Goal: Information Seeking & Learning: Learn about a topic

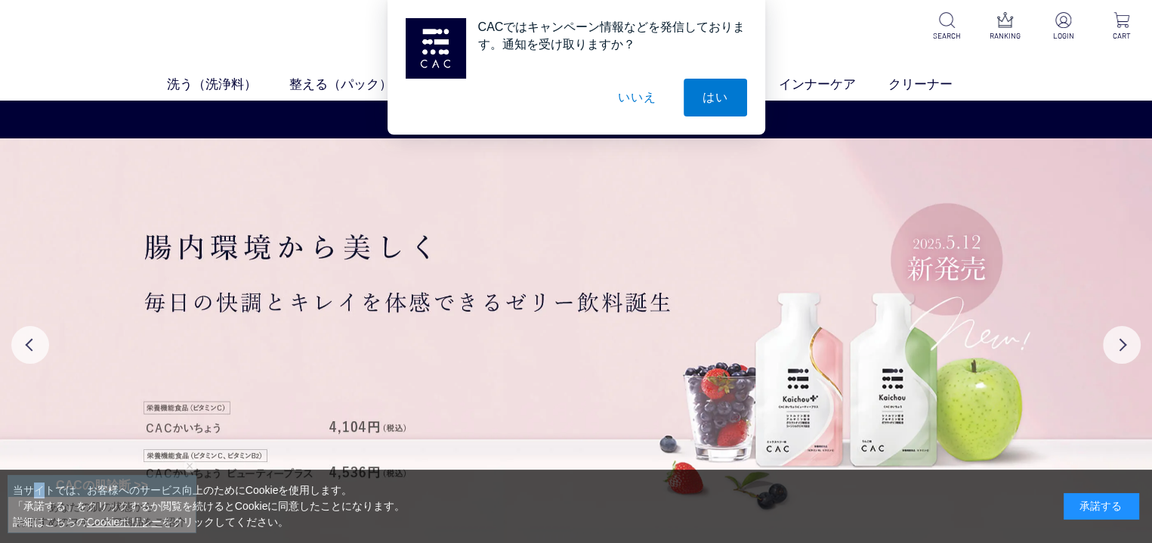
click at [647, 98] on button "いいえ" at bounding box center [637, 98] width 76 height 38
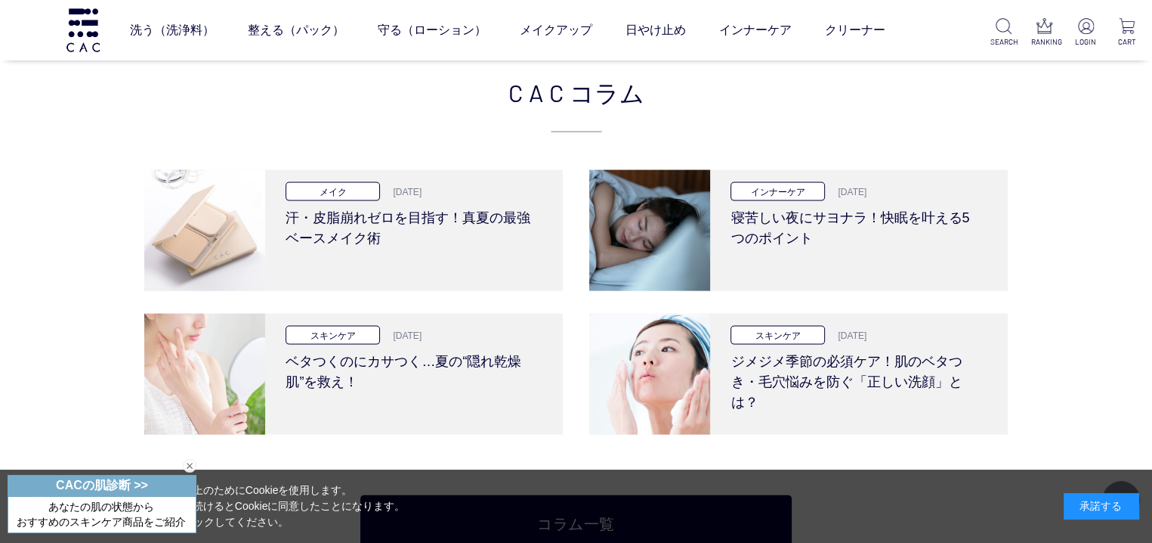
scroll to position [3263, 0]
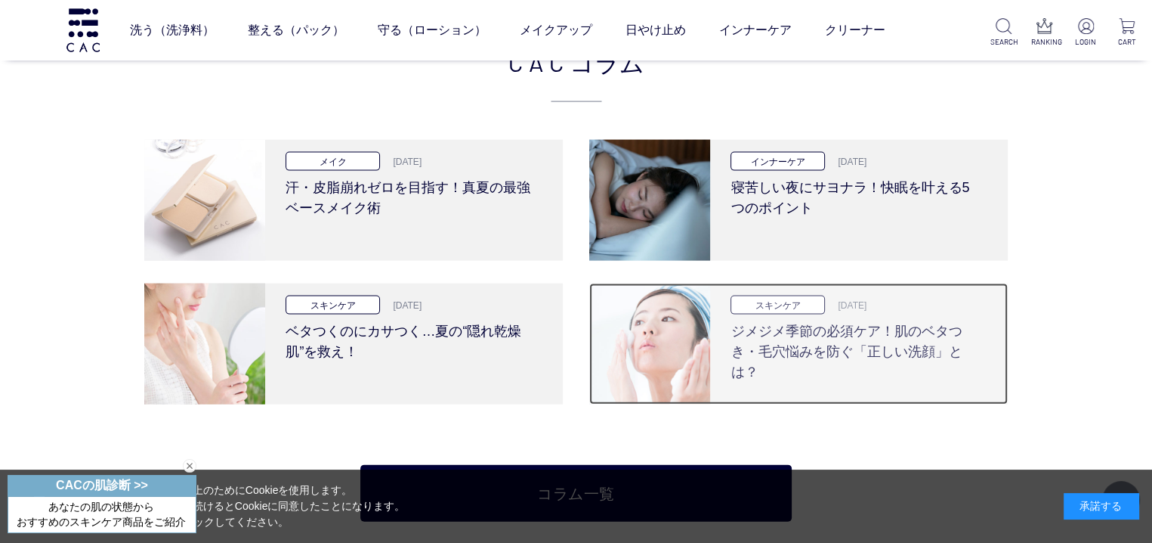
click at [773, 359] on h3 "ジメジメ季節の必須ケア！肌のベタつき・毛穴悩みを防ぐ「正しい洗顔」とは？" at bounding box center [857, 348] width 252 height 68
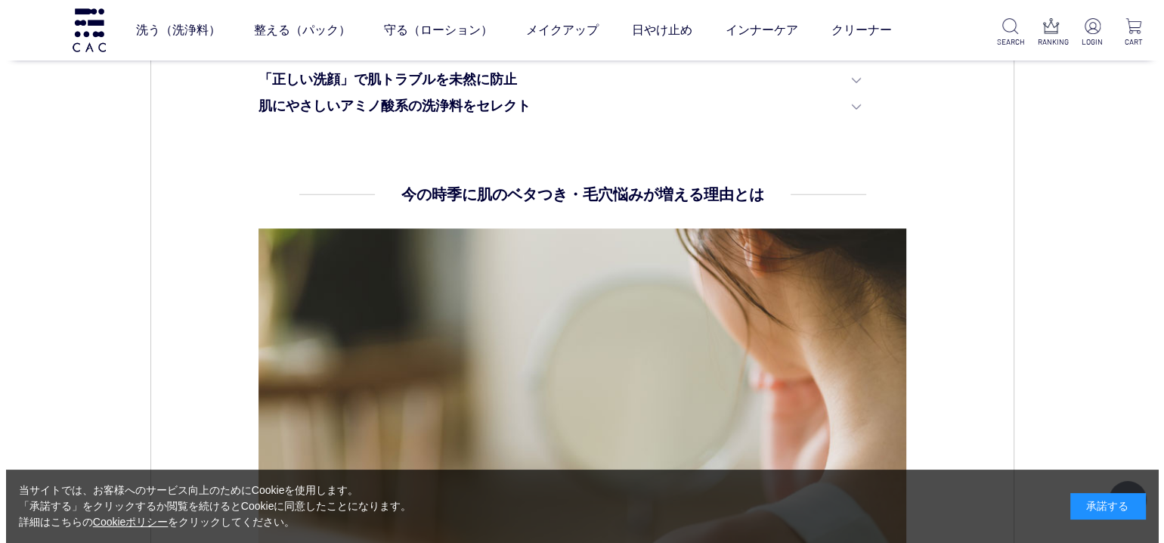
scroll to position [963, 0]
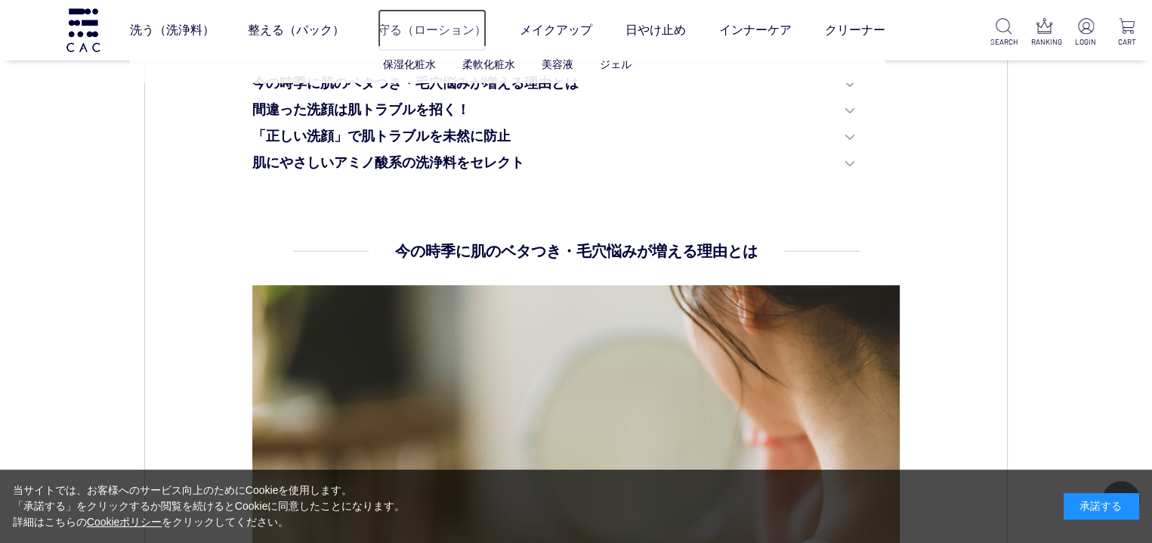
click at [432, 30] on link "守る（ローション）" at bounding box center [432, 30] width 109 height 42
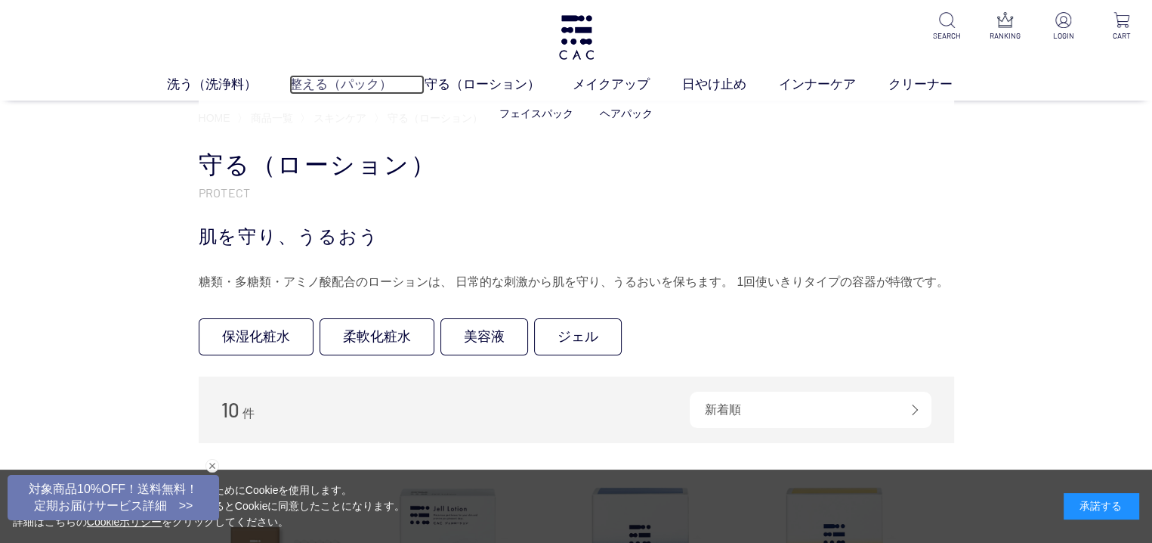
click at [345, 85] on link "整える（パック）" at bounding box center [356, 85] width 135 height 20
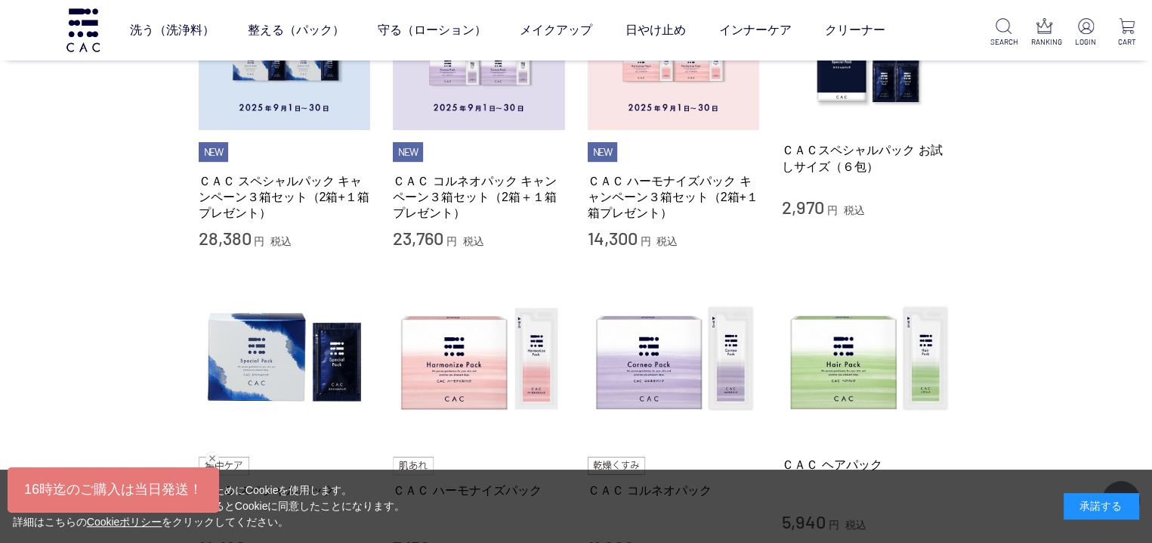
scroll to position [457, 0]
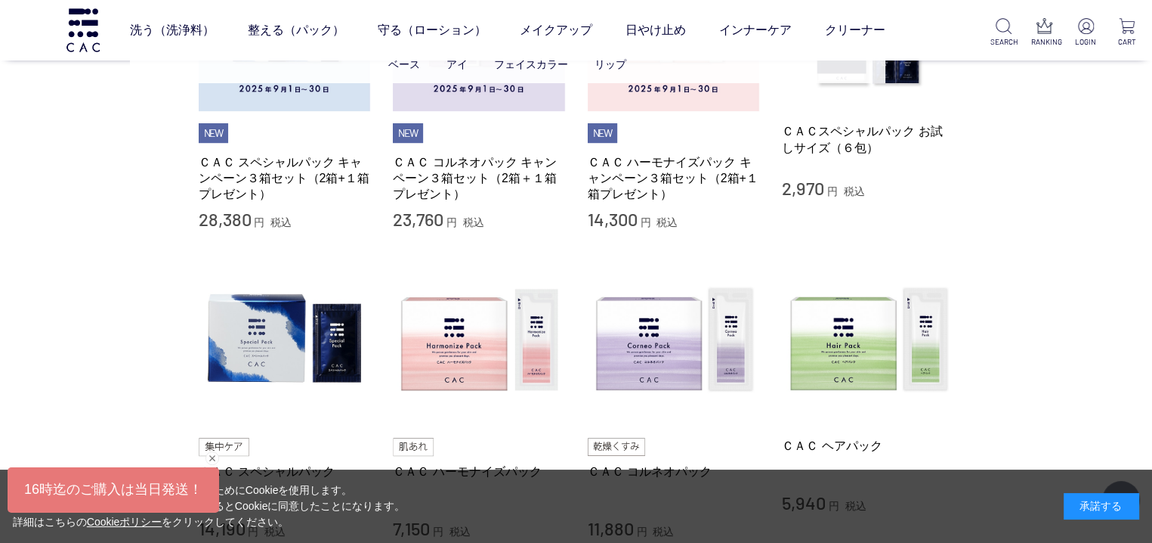
click at [859, 81] on ul "ベース アイ フェイスカラー リップ" at bounding box center [508, 64] width 756 height 37
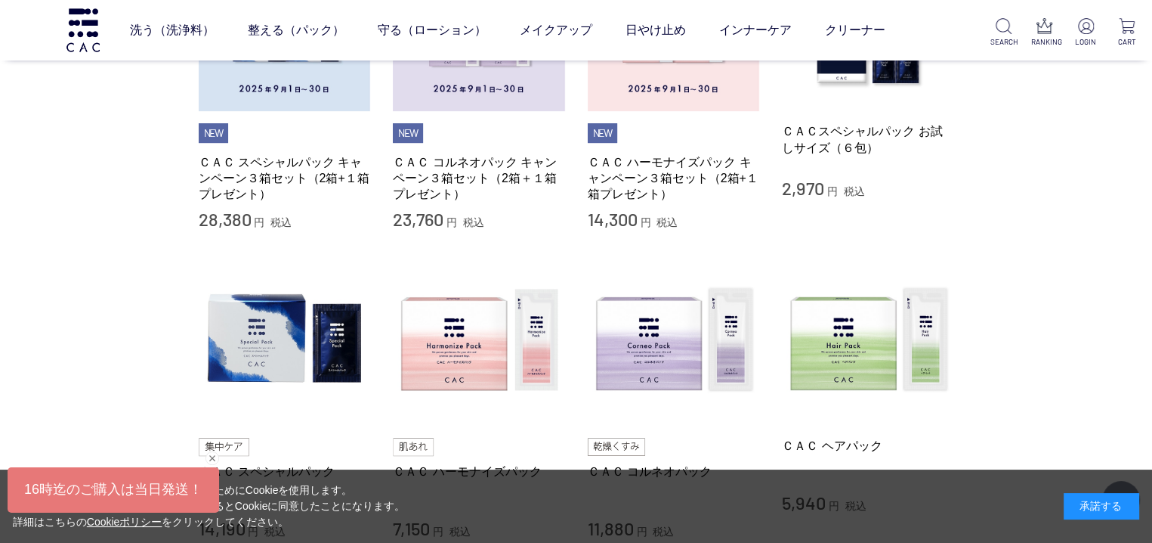
scroll to position [157, 0]
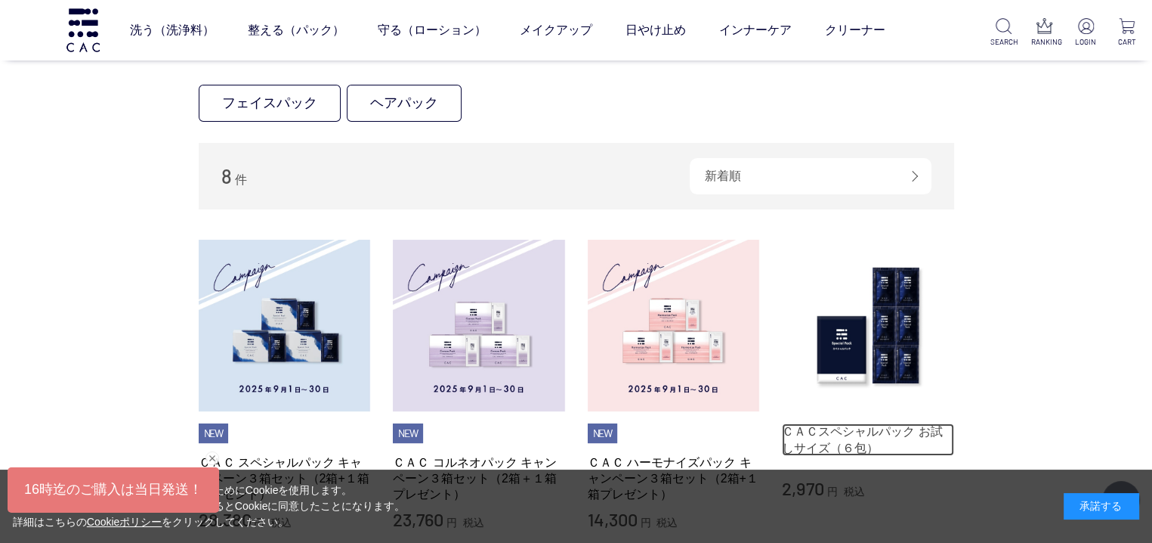
click at [846, 445] on link "ＣＡＣスペシャルパック お試しサイズ（６包）" at bounding box center [868, 439] width 172 height 32
